Goal: Navigation & Orientation: Find specific page/section

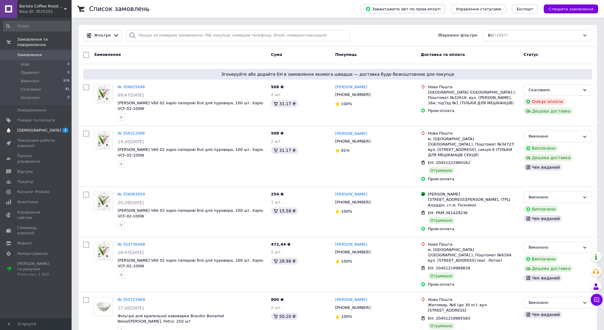
click at [26, 128] on span "[DEMOGRAPHIC_DATA]" at bounding box center [39, 130] width 44 height 5
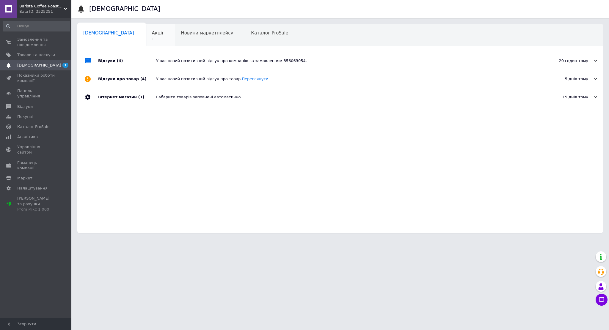
click at [152, 31] on span "Акції" at bounding box center [157, 32] width 11 height 5
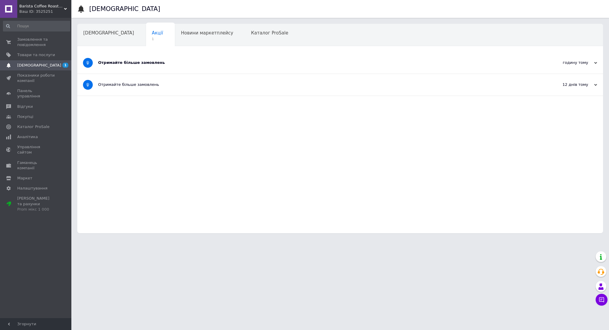
click at [162, 56] on div "Отримайте більше замовлень" at bounding box center [317, 63] width 439 height 22
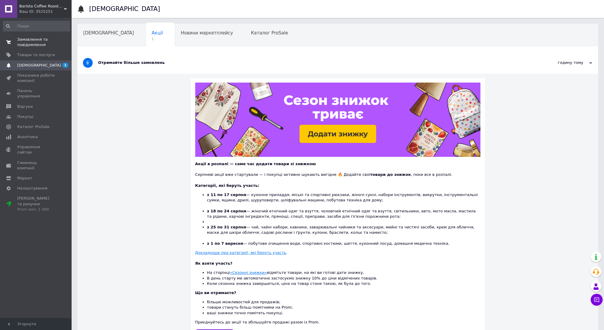
click at [37, 37] on span "Замовлення та повідомлення" at bounding box center [36, 42] width 38 height 11
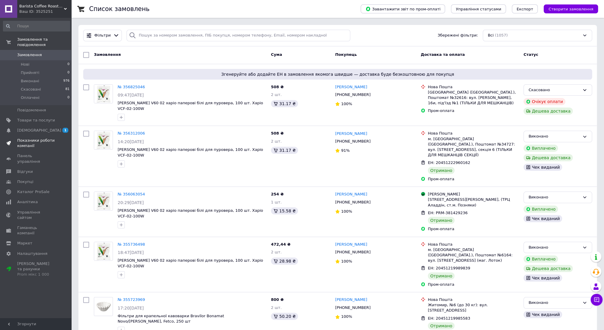
click at [31, 140] on span "Показники роботи компанії" at bounding box center [36, 143] width 38 height 11
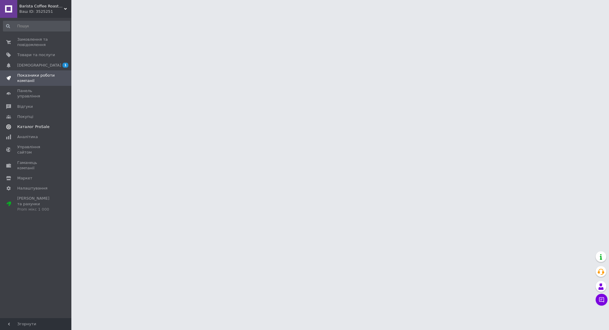
click at [36, 124] on span "Каталог ProSale" at bounding box center [33, 126] width 32 height 5
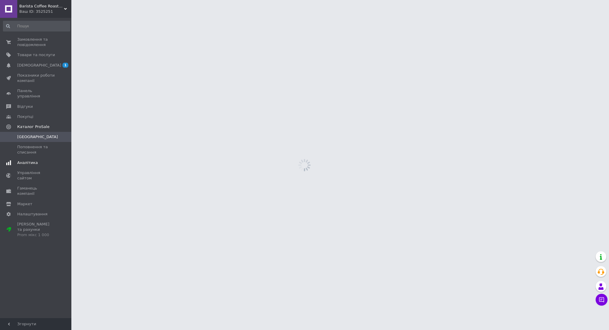
click at [37, 160] on span "Аналітика" at bounding box center [36, 162] width 38 height 5
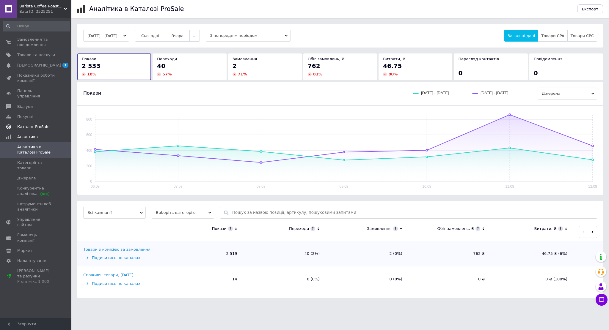
click at [48, 122] on link "Каталог ProSale" at bounding box center [36, 127] width 73 height 10
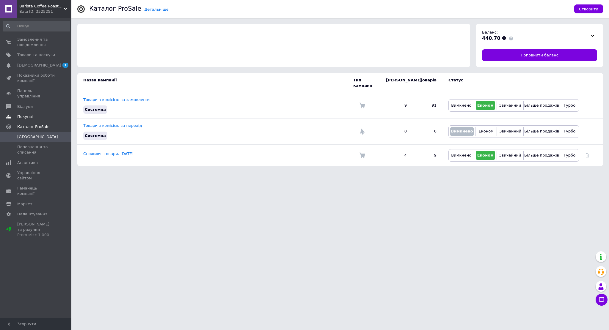
click at [45, 114] on span "Покупці" at bounding box center [36, 116] width 38 height 5
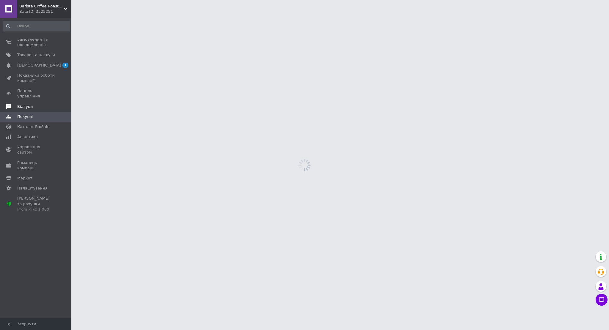
click at [42, 102] on link "Відгуки" at bounding box center [36, 107] width 73 height 10
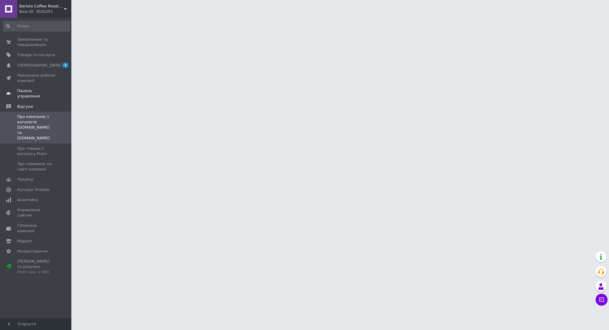
click at [46, 87] on link "Панель управління" at bounding box center [36, 93] width 73 height 15
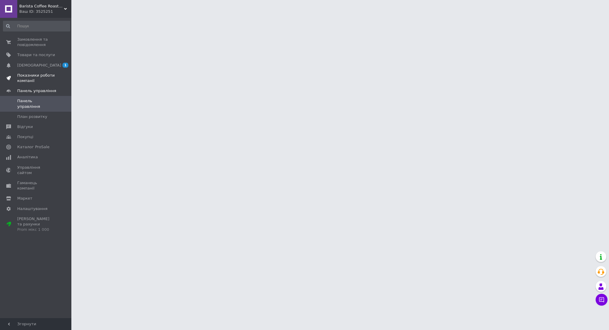
click at [45, 77] on span "Показники роботи компанії" at bounding box center [36, 78] width 38 height 11
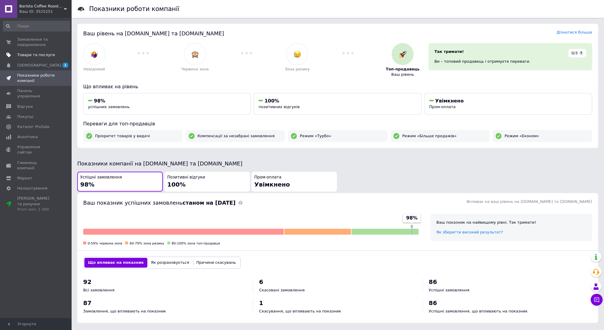
click at [23, 57] on span "Товари та послуги" at bounding box center [36, 54] width 38 height 5
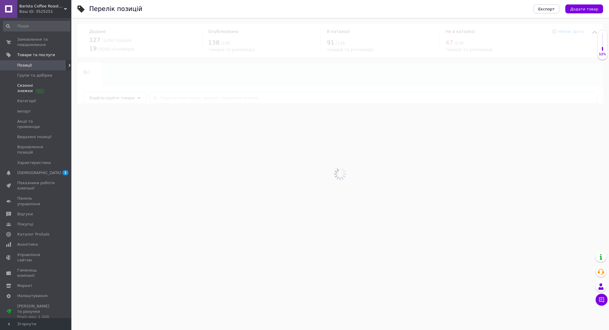
click at [46, 86] on span "Сезонні знижки" at bounding box center [36, 88] width 38 height 11
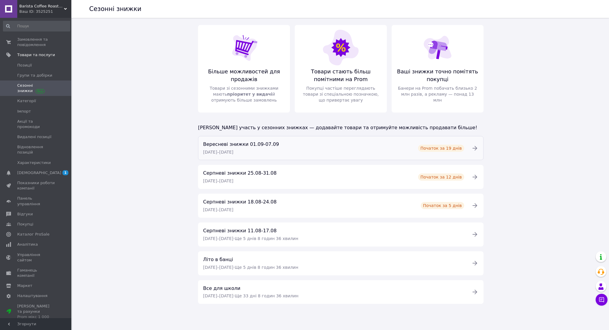
click at [417, 146] on div "Вересневі знижки [DATE]-[DATE] [DATE] – [DATE] Початок за 19 днів" at bounding box center [333, 148] width 268 height 15
click at [400, 154] on div "Вересневі знижки [DATE]-[DATE] [DATE] – [DATE] Початок за 19 днів" at bounding box center [333, 148] width 268 height 15
